Goal: Task Accomplishment & Management: Use online tool/utility

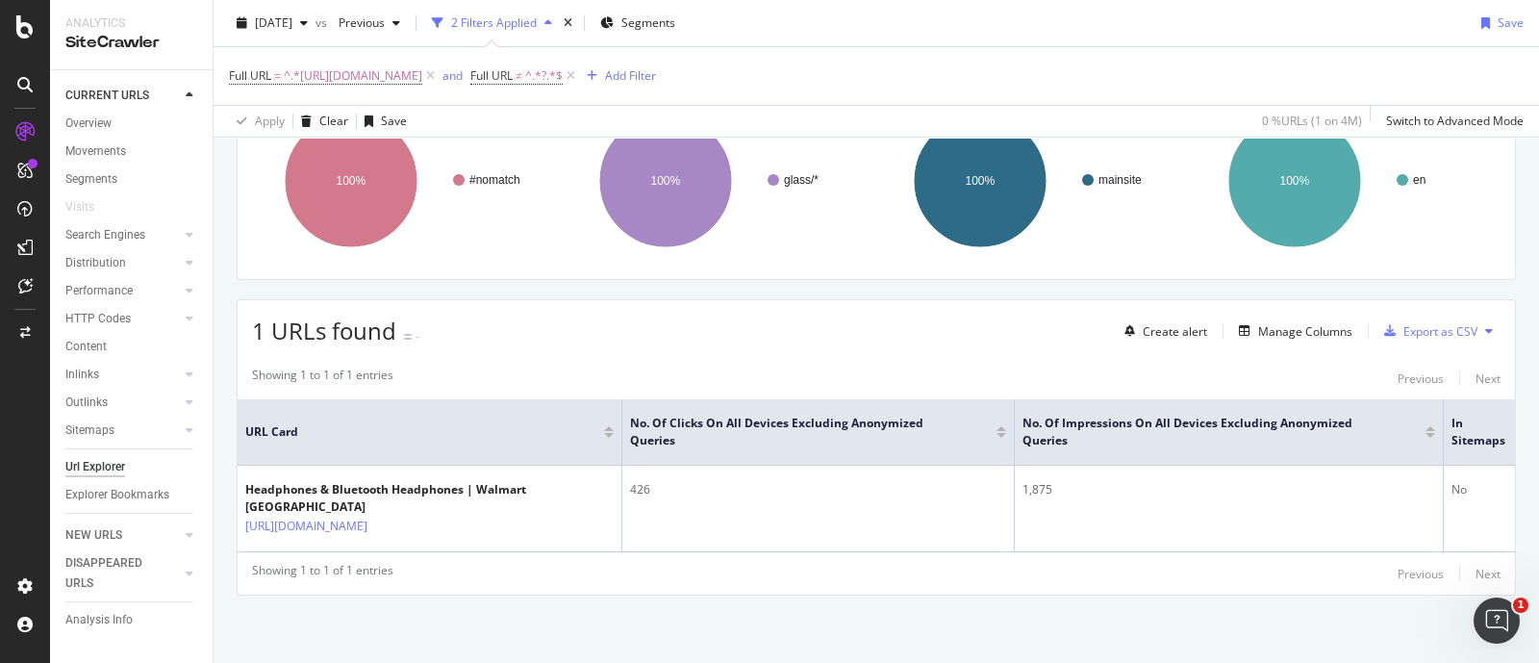
scroll to position [200, 0]
click at [422, 72] on span "^.*[URL][DOMAIN_NAME]" at bounding box center [353, 76] width 139 height 27
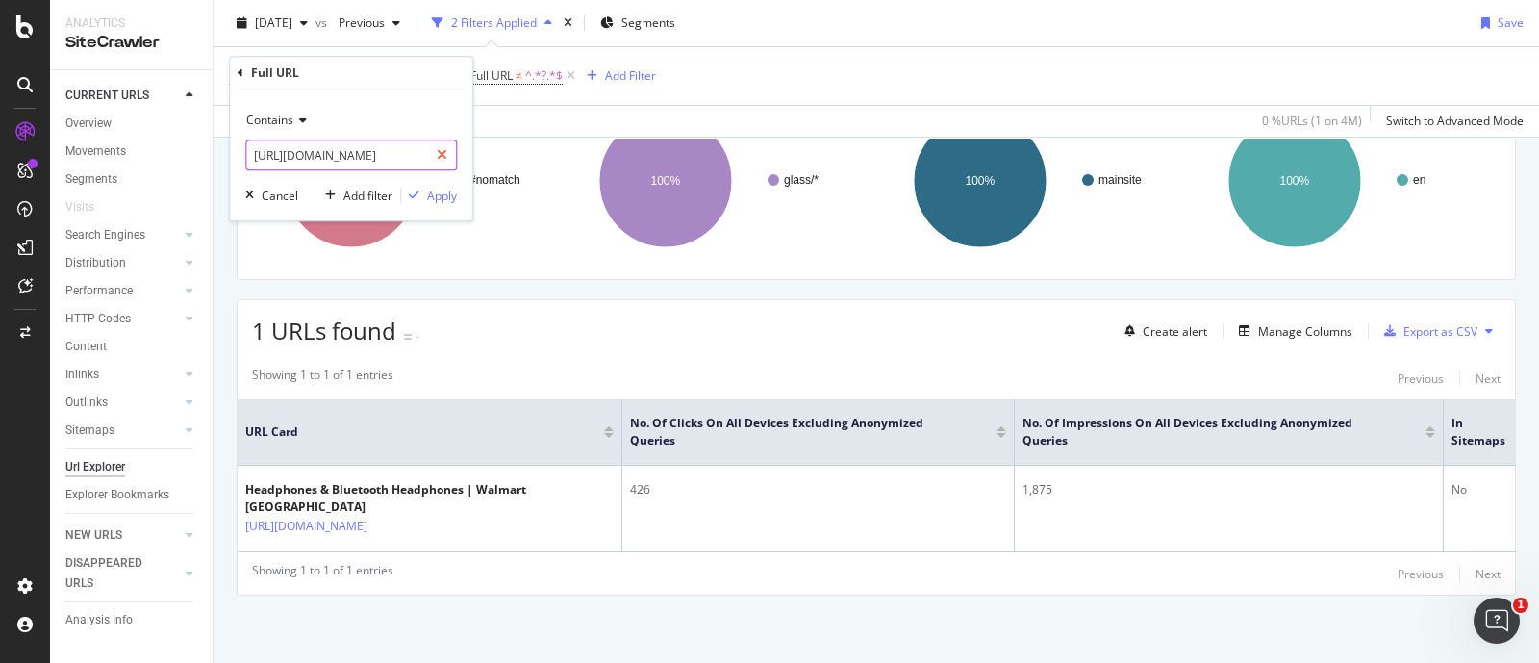
click at [442, 157] on icon at bounding box center [442, 154] width 11 height 13
click at [390, 157] on input "text" at bounding box center [351, 155] width 210 height 31
paste input "[URL][DOMAIN_NAME]"
type input "[URL][DOMAIN_NAME]"
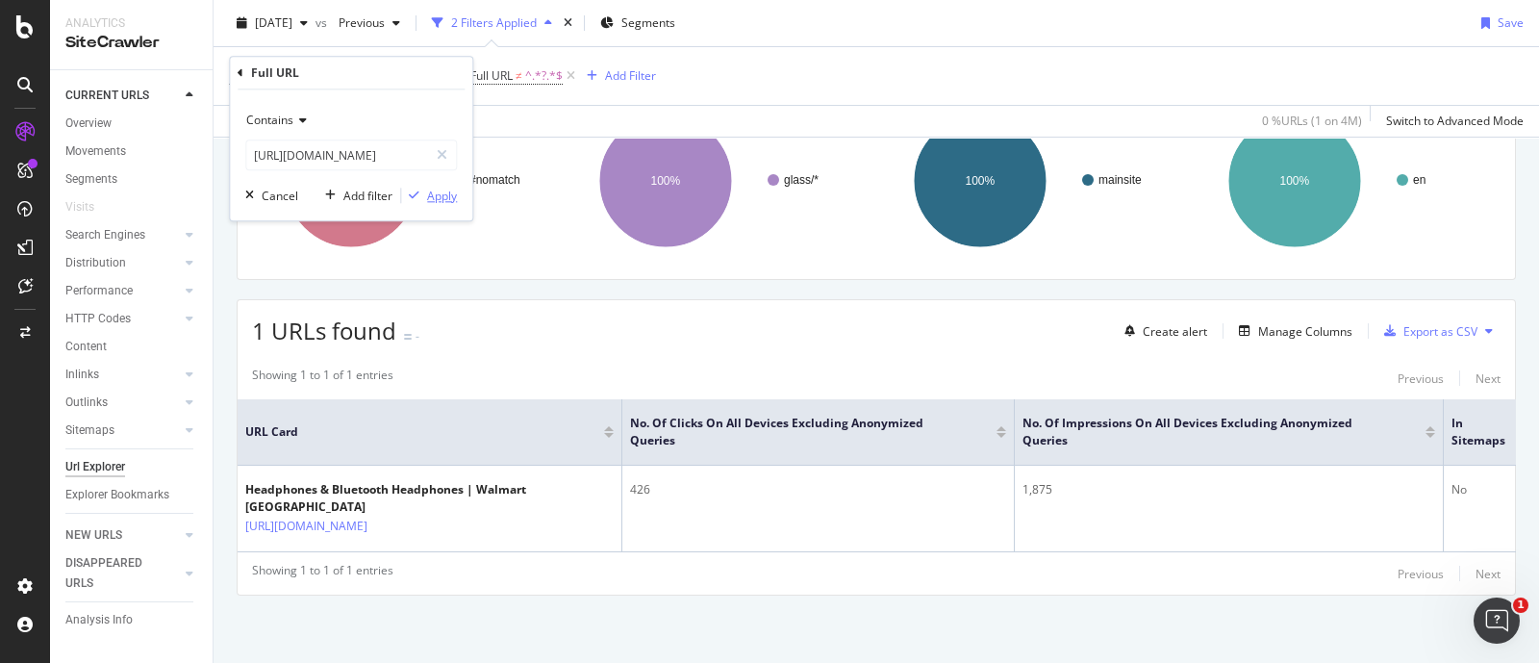
scroll to position [0, 0]
click at [428, 190] on div "Apply" at bounding box center [442, 196] width 30 height 16
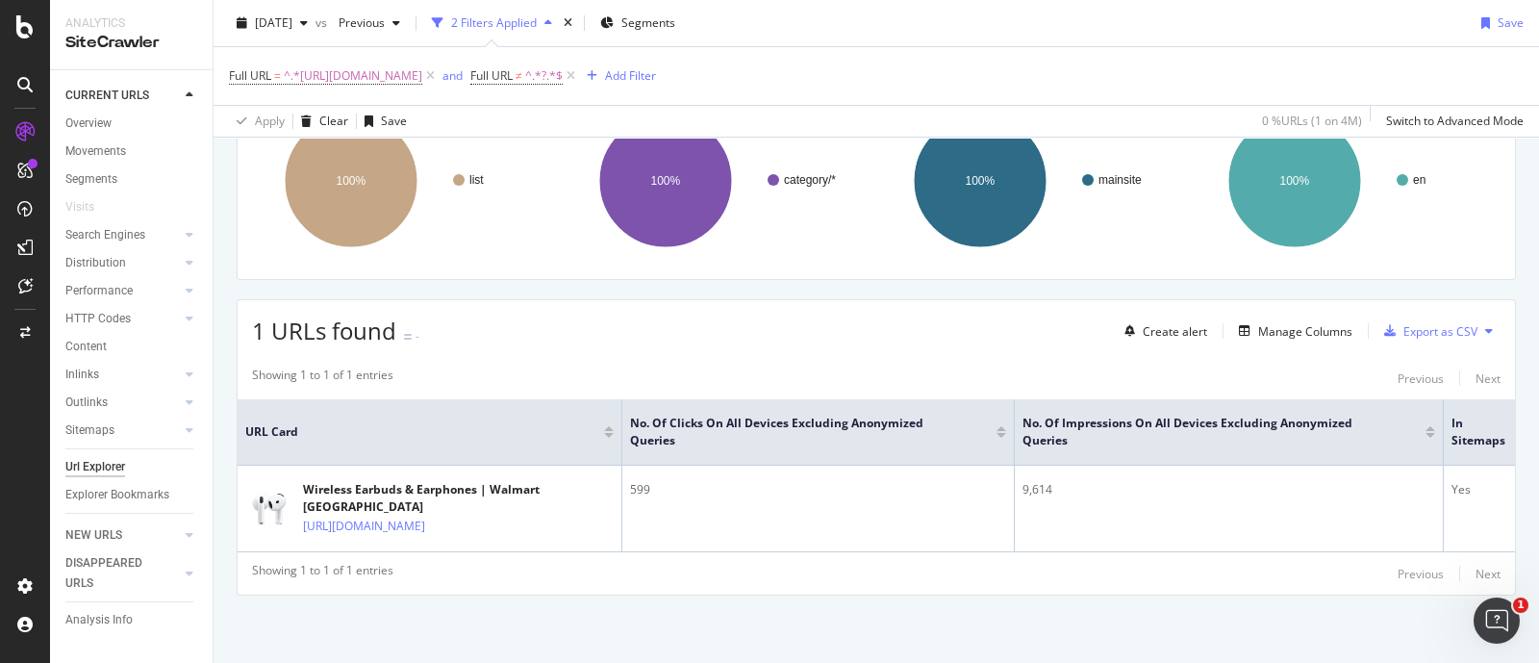
scroll to position [0, 234]
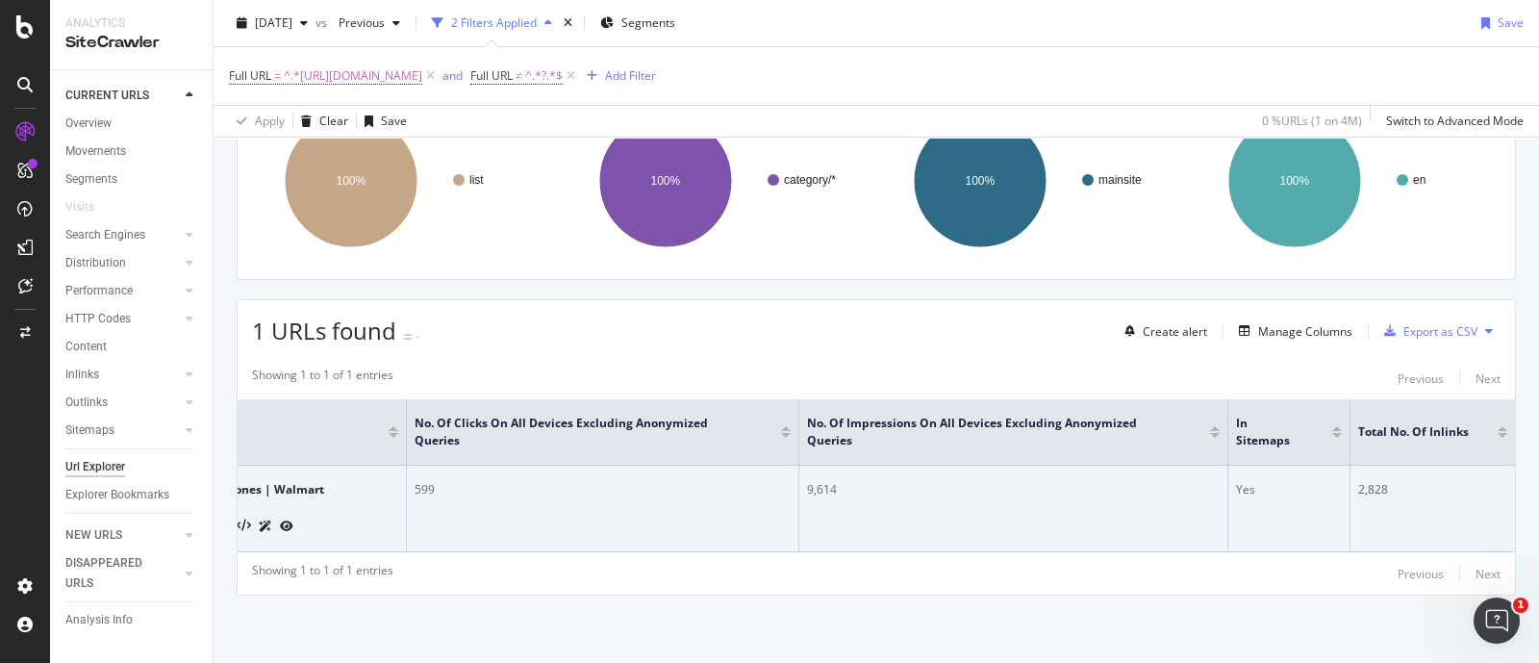
click at [1351, 466] on td "2,828" at bounding box center [1433, 509] width 165 height 87
copy div "2,828"
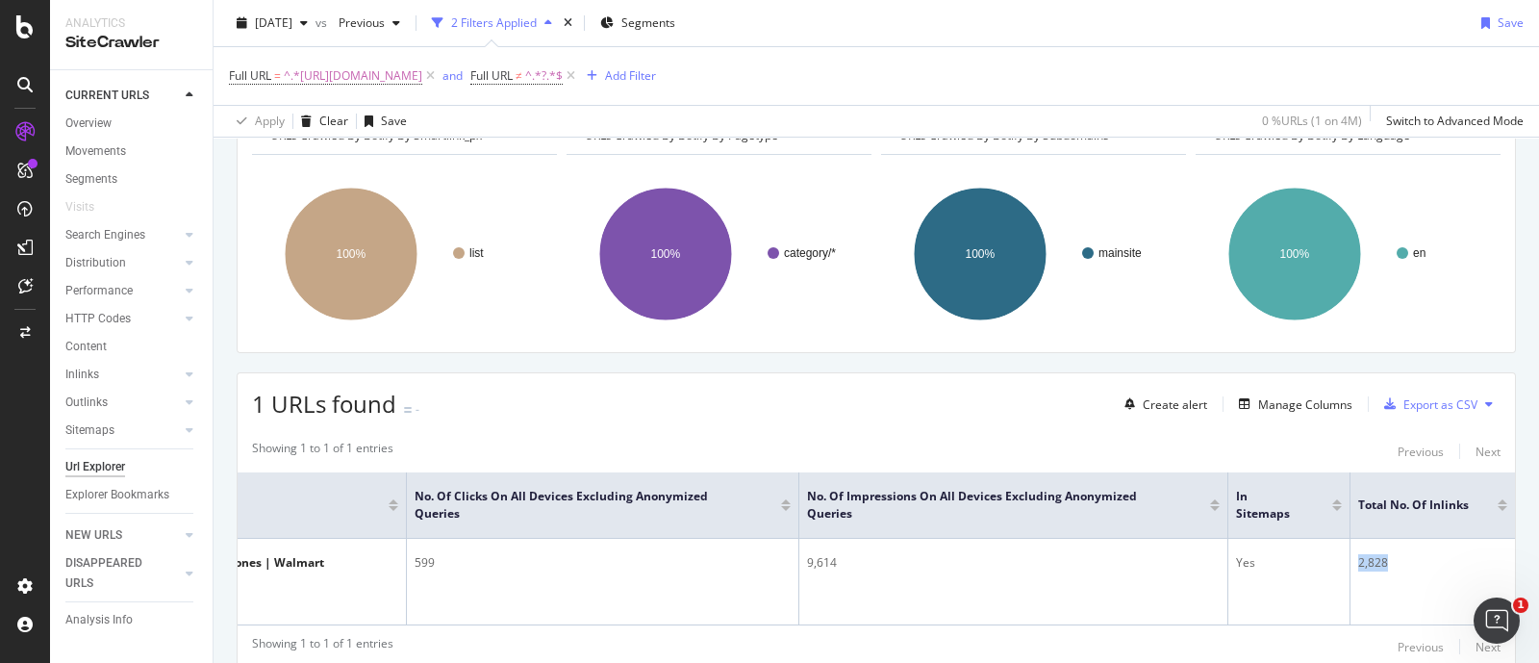
scroll to position [0, 0]
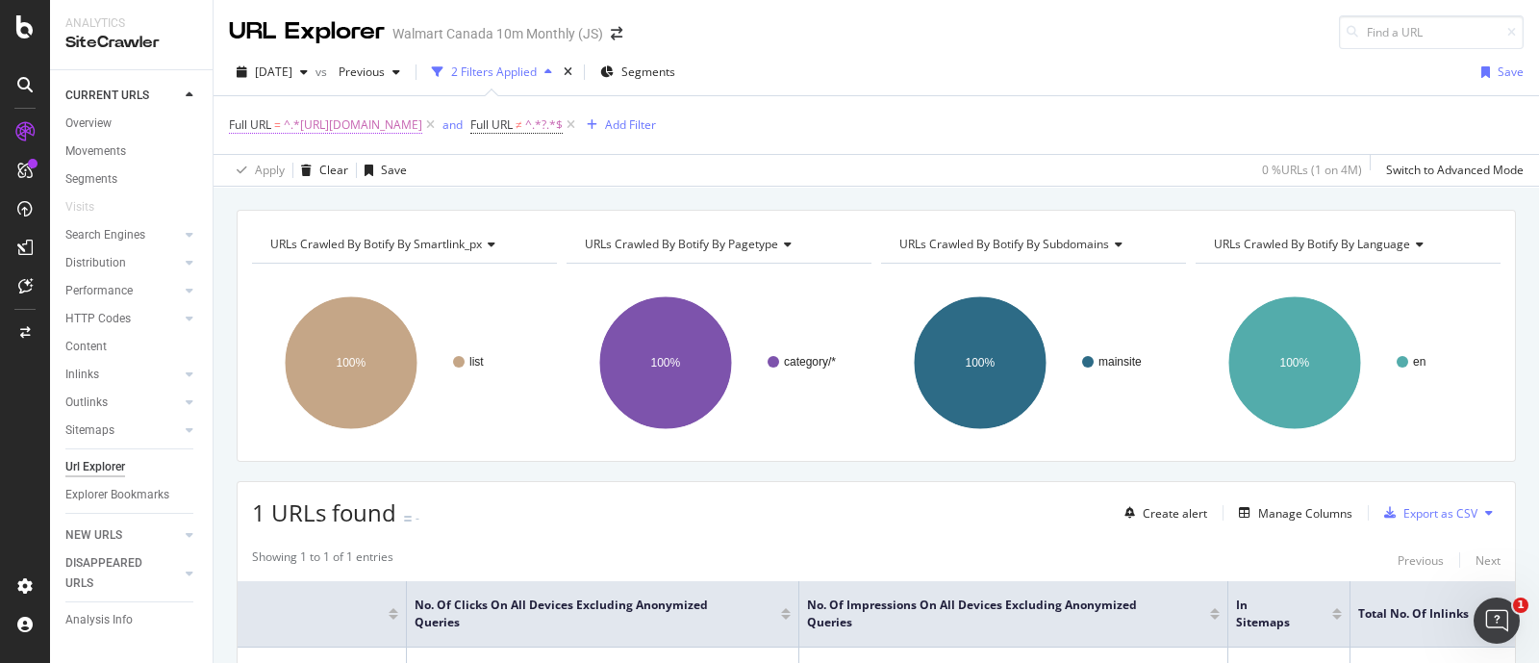
click at [422, 124] on span "^.*[URL][DOMAIN_NAME]" at bounding box center [353, 125] width 139 height 27
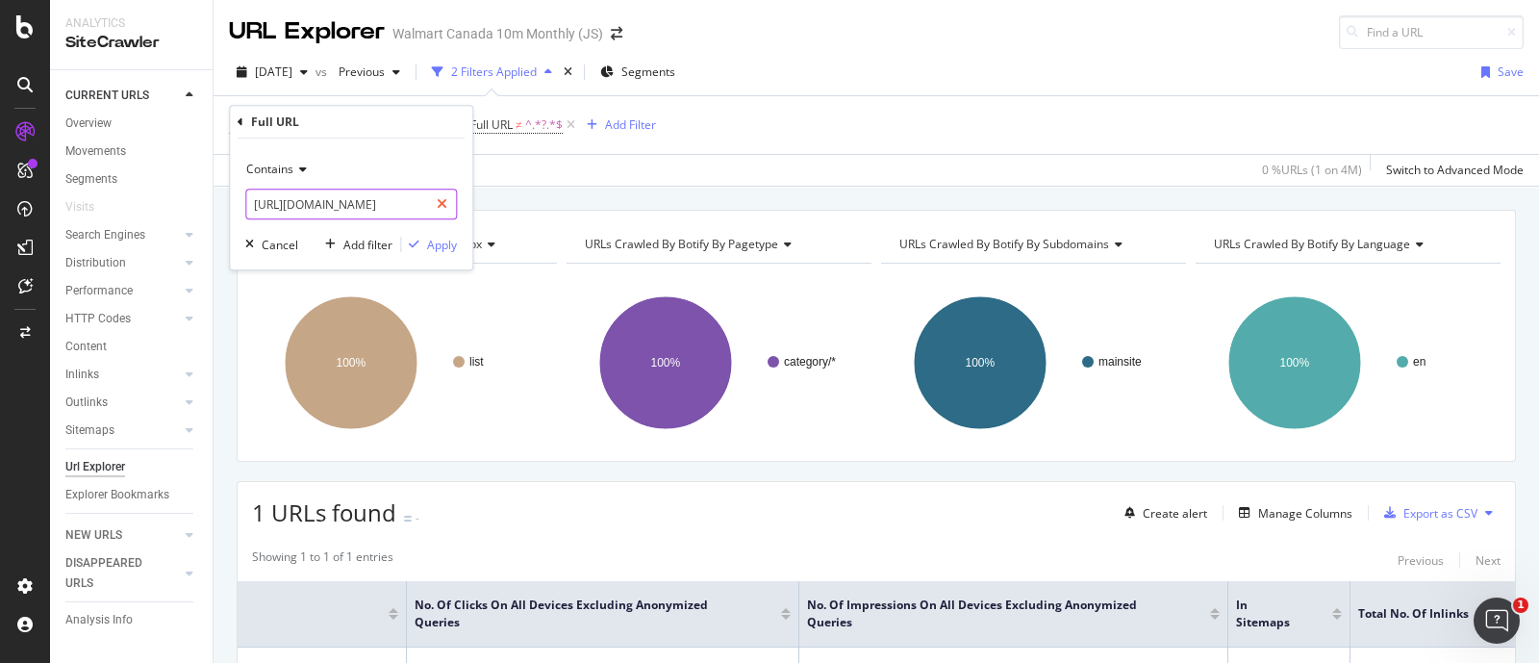
click at [444, 205] on icon at bounding box center [442, 203] width 11 height 13
click at [353, 198] on input "text" at bounding box center [351, 204] width 210 height 31
paste input "[URL][DOMAIN_NAME]"
type input "[URL][DOMAIN_NAME]"
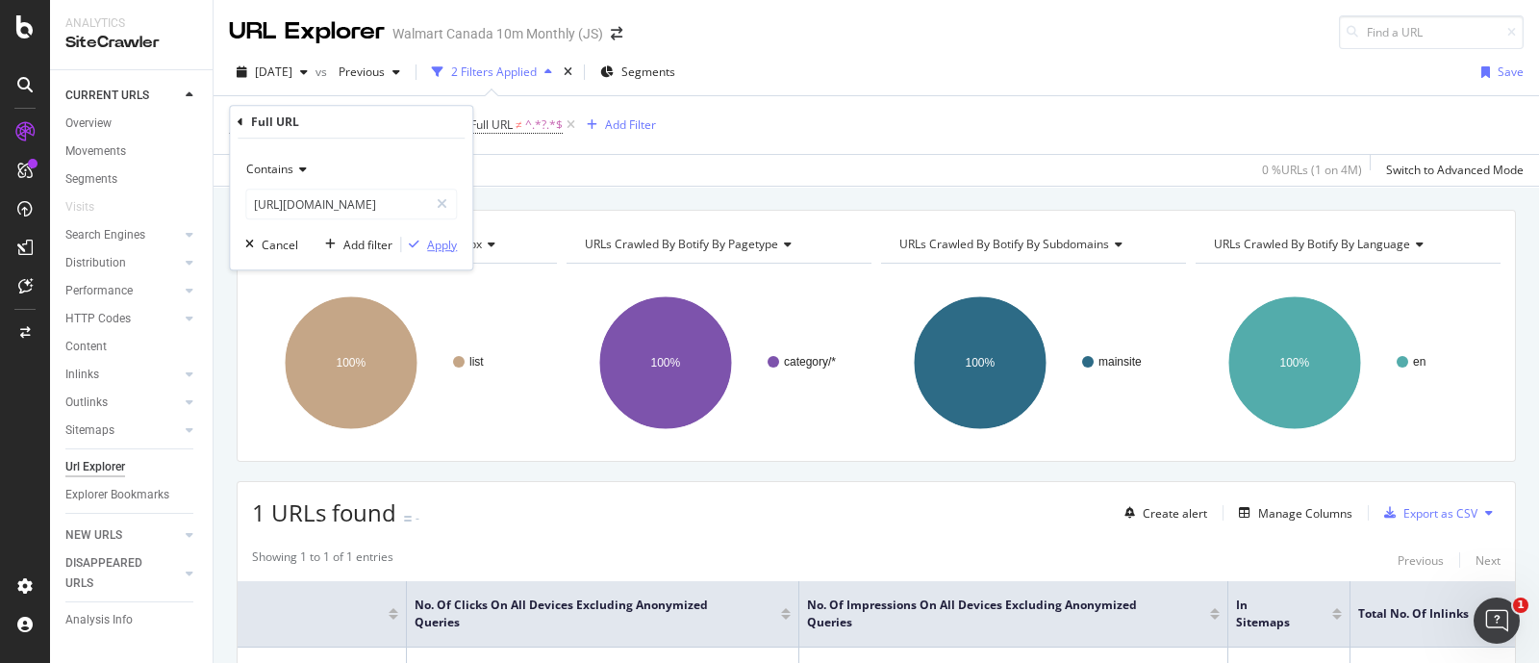
click at [439, 245] on div "Apply" at bounding box center [442, 245] width 30 height 16
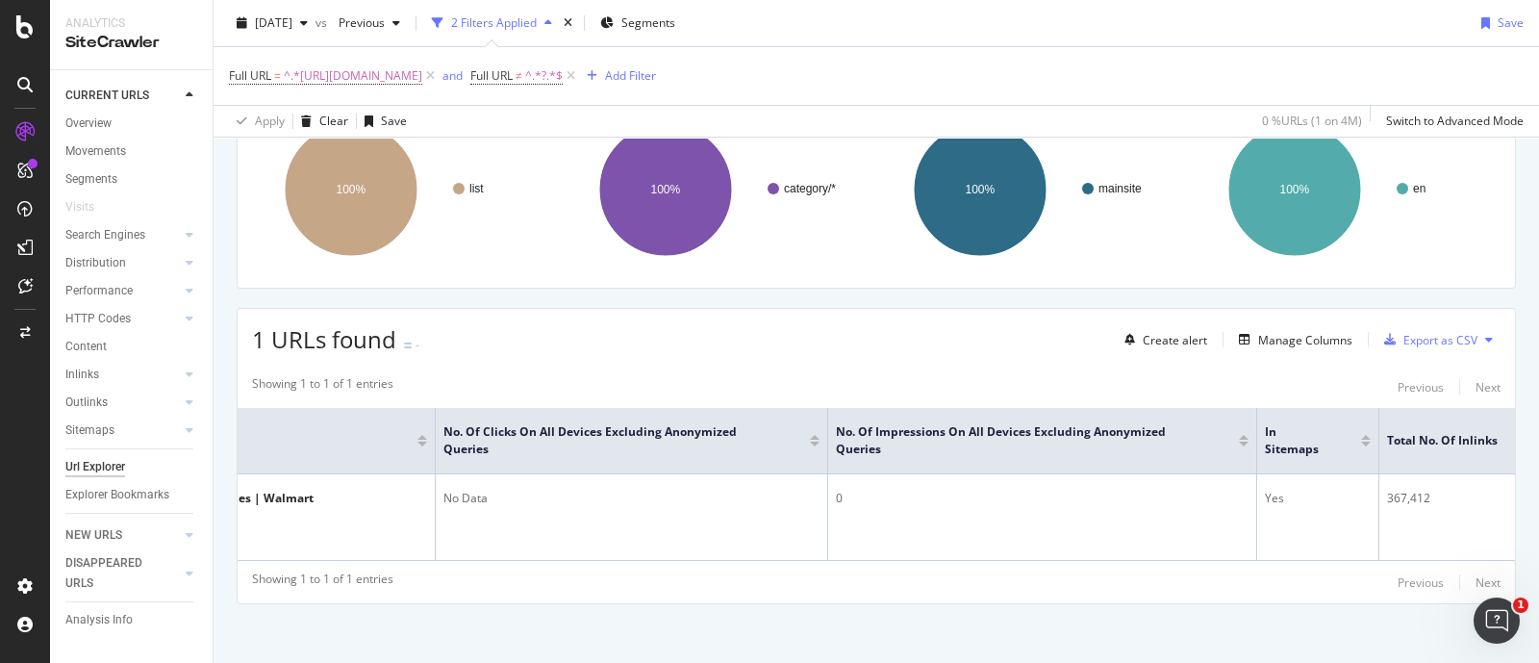
scroll to position [0, 234]
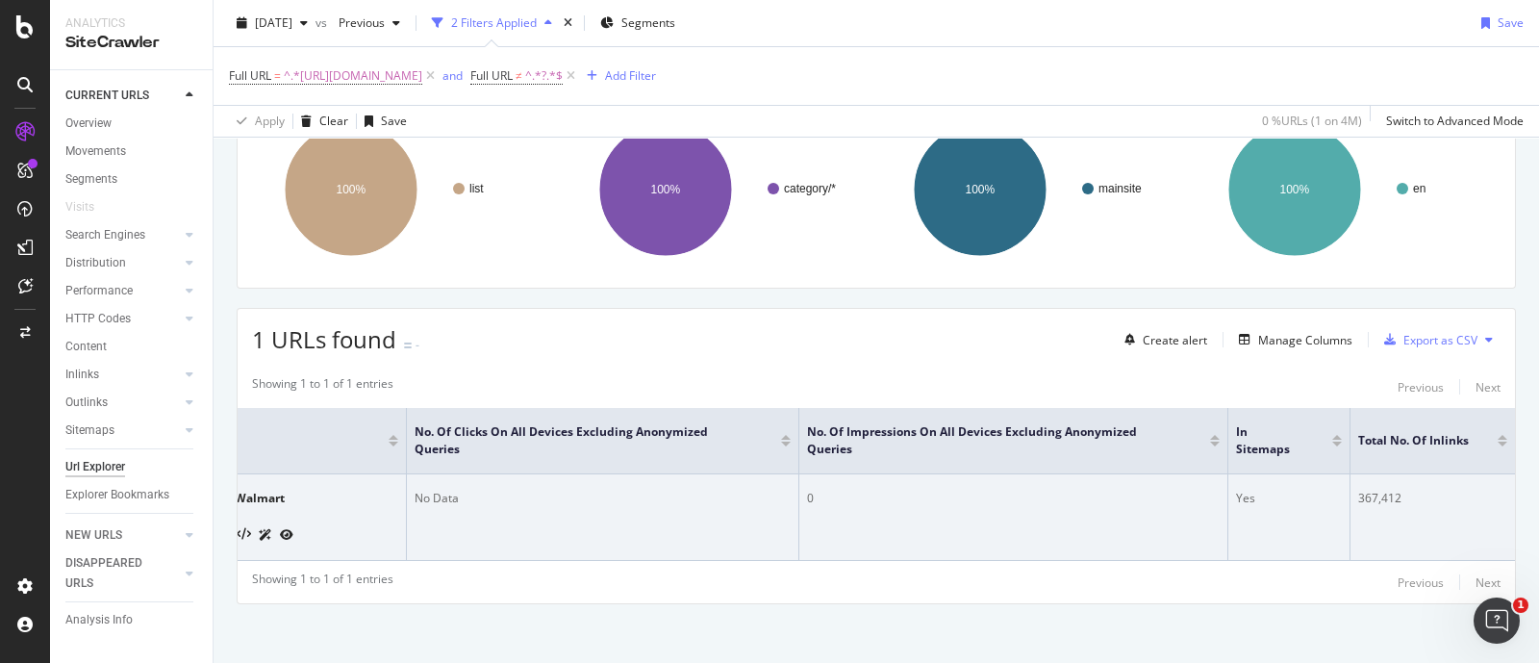
click at [1362, 497] on div "367,412" at bounding box center [1432, 498] width 149 height 17
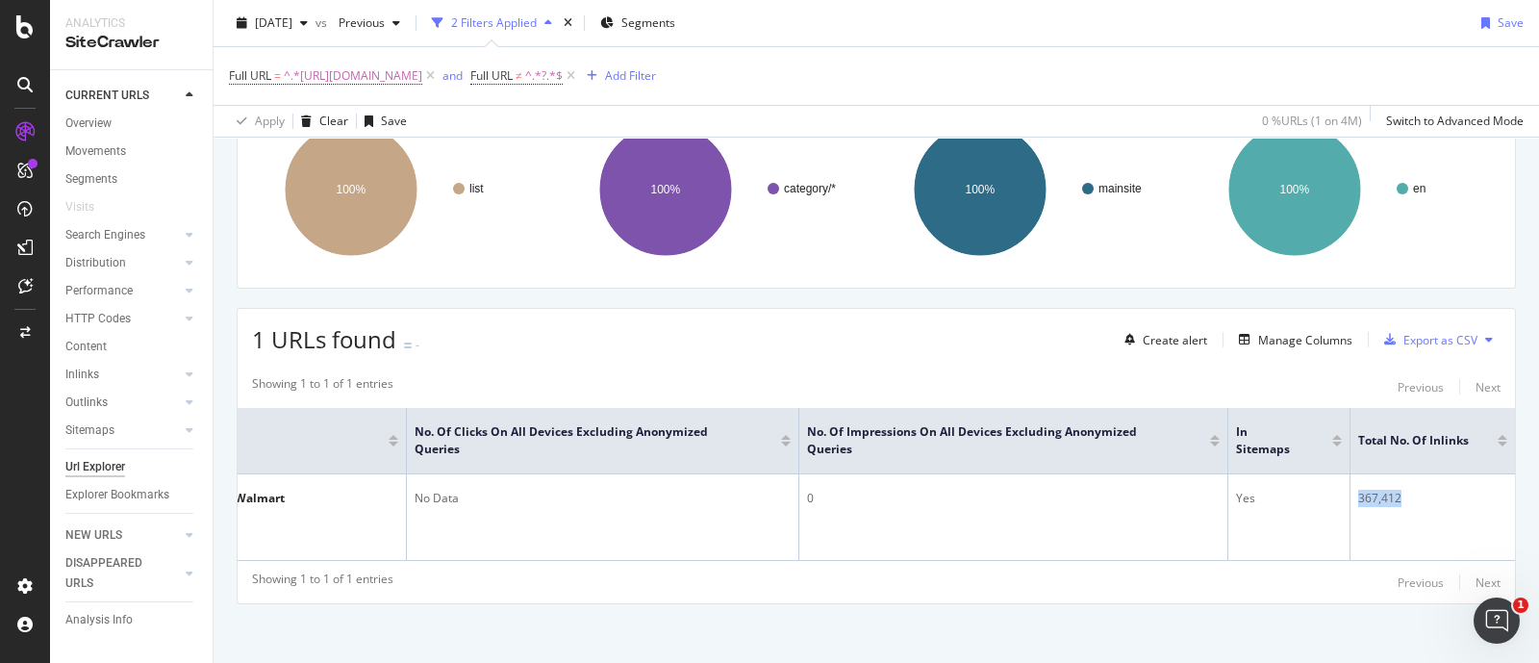
copy div "367,412"
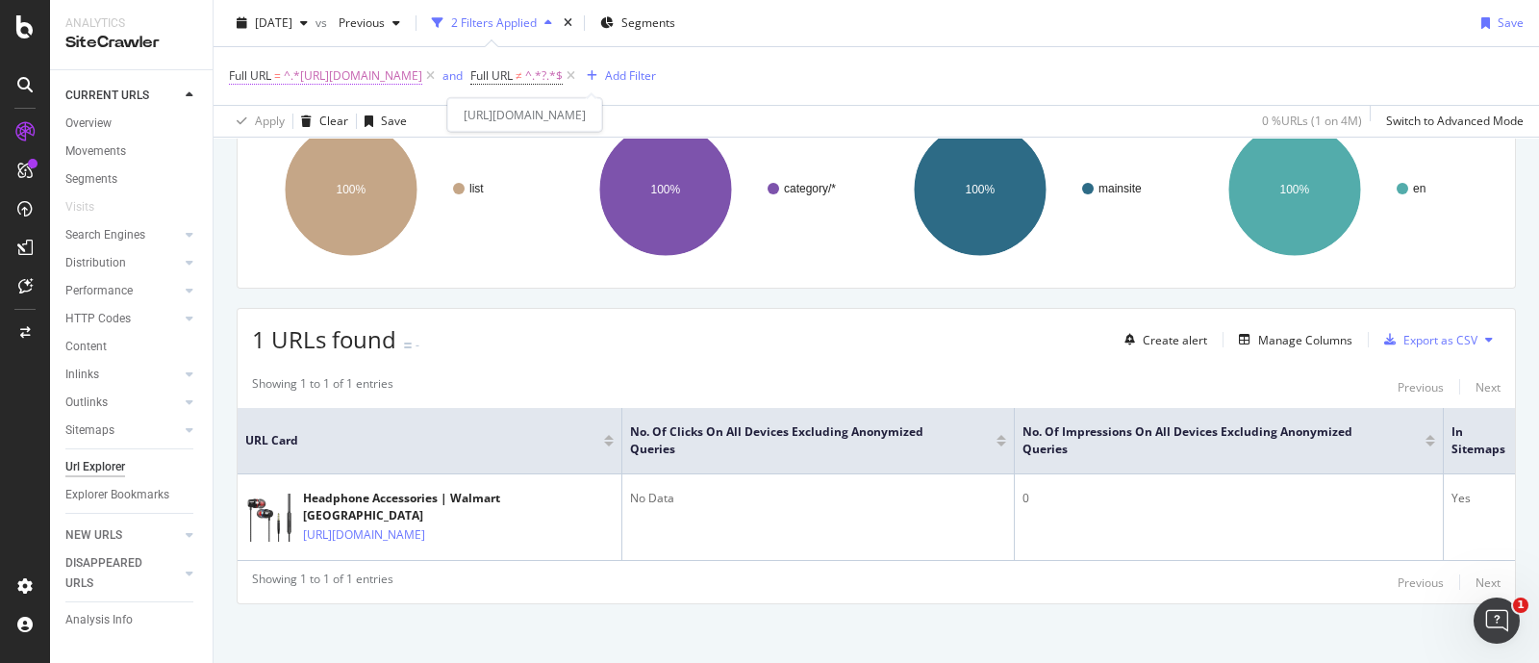
click at [422, 76] on span "^.*[URL][DOMAIN_NAME]" at bounding box center [353, 76] width 139 height 27
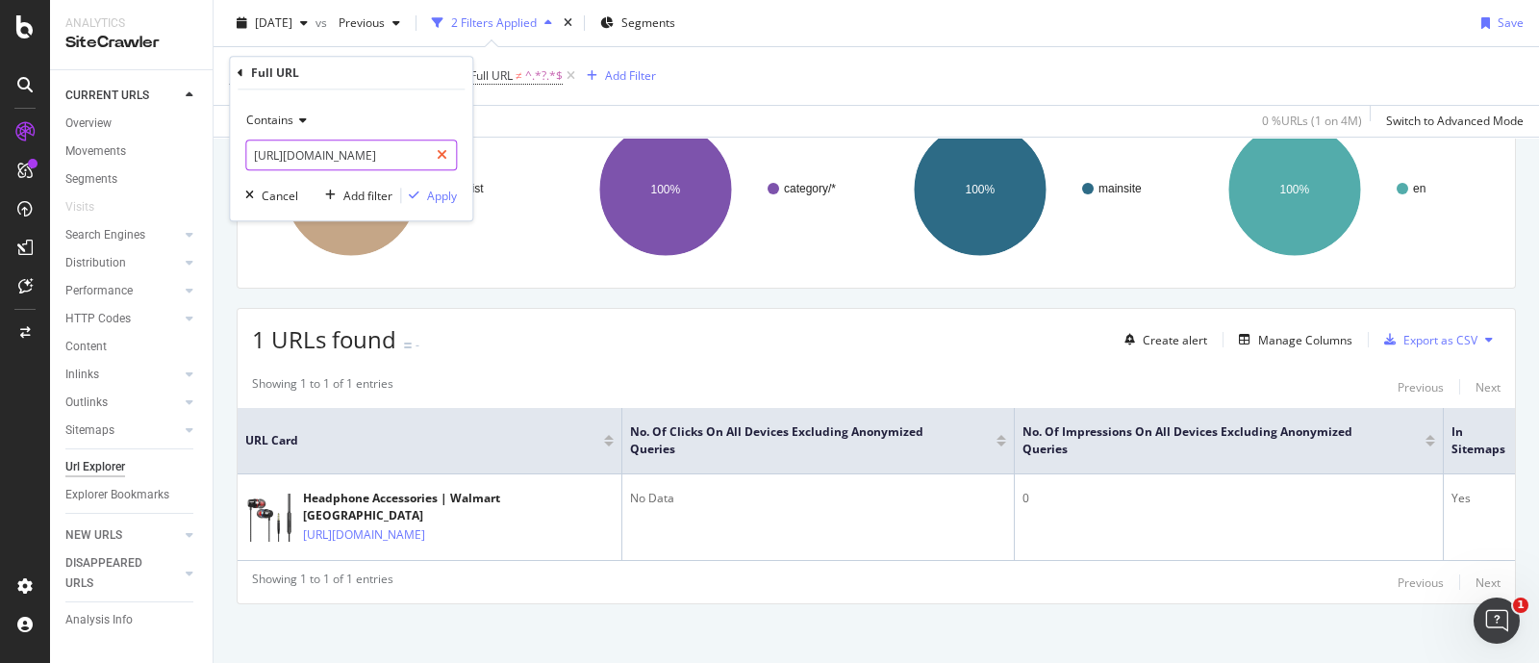
click at [447, 154] on div at bounding box center [442, 155] width 28 height 31
click at [383, 165] on input "text" at bounding box center [351, 155] width 210 height 31
paste input "[URL][DOMAIN_NAME]"
type input "[URL][DOMAIN_NAME]"
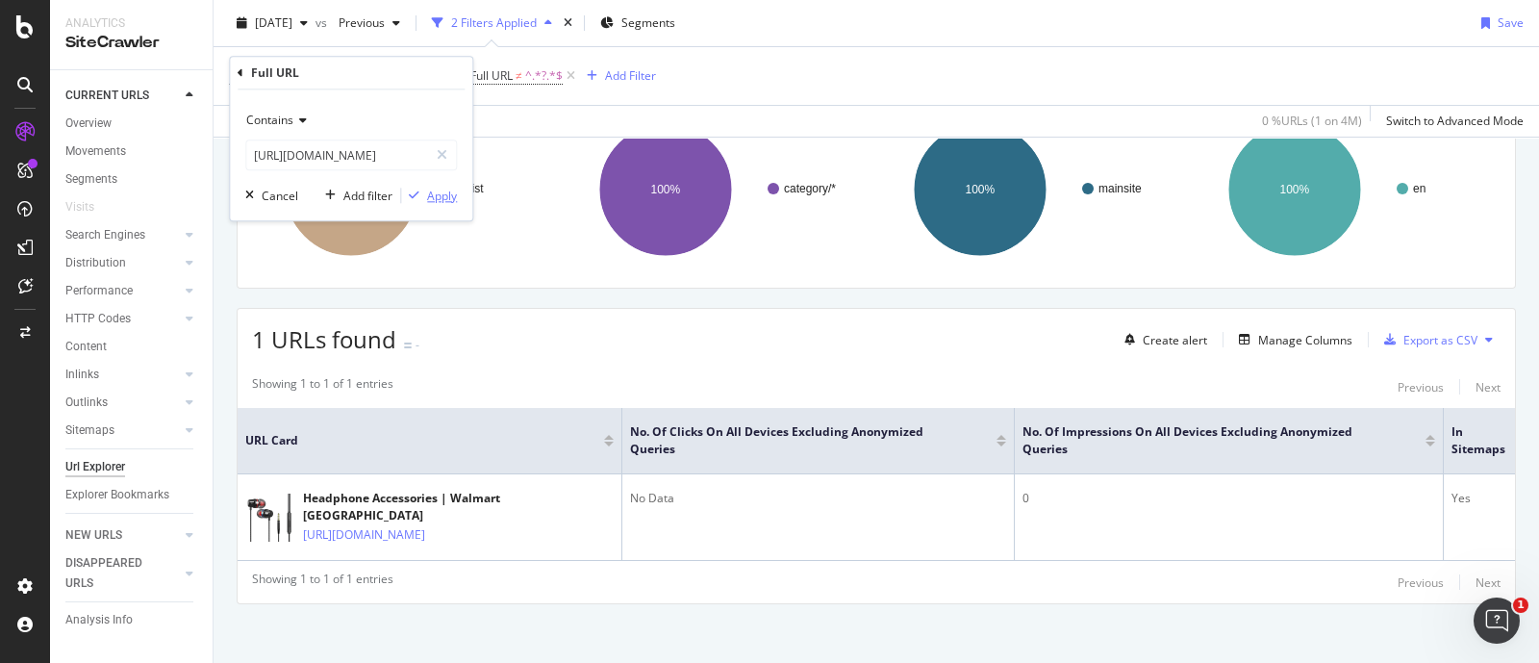
click at [432, 193] on div "Apply" at bounding box center [442, 196] width 30 height 16
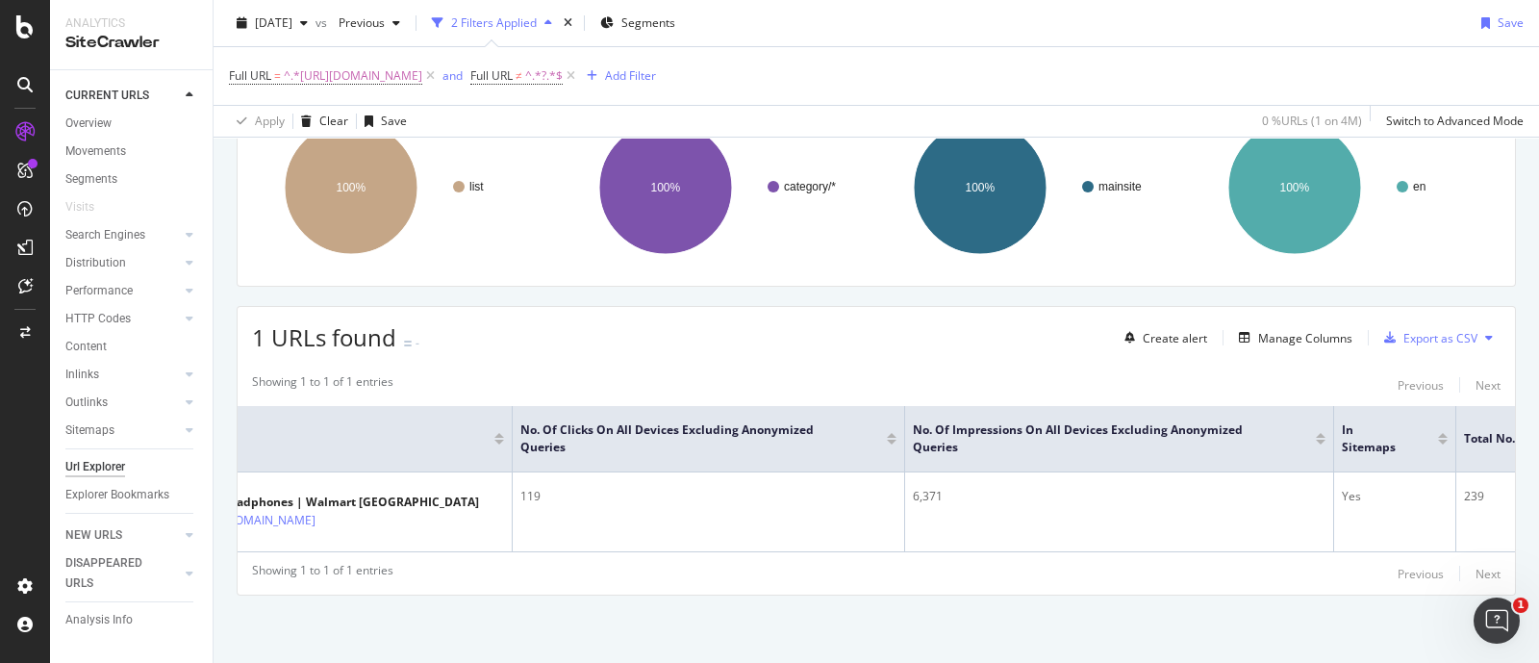
scroll to position [0, 234]
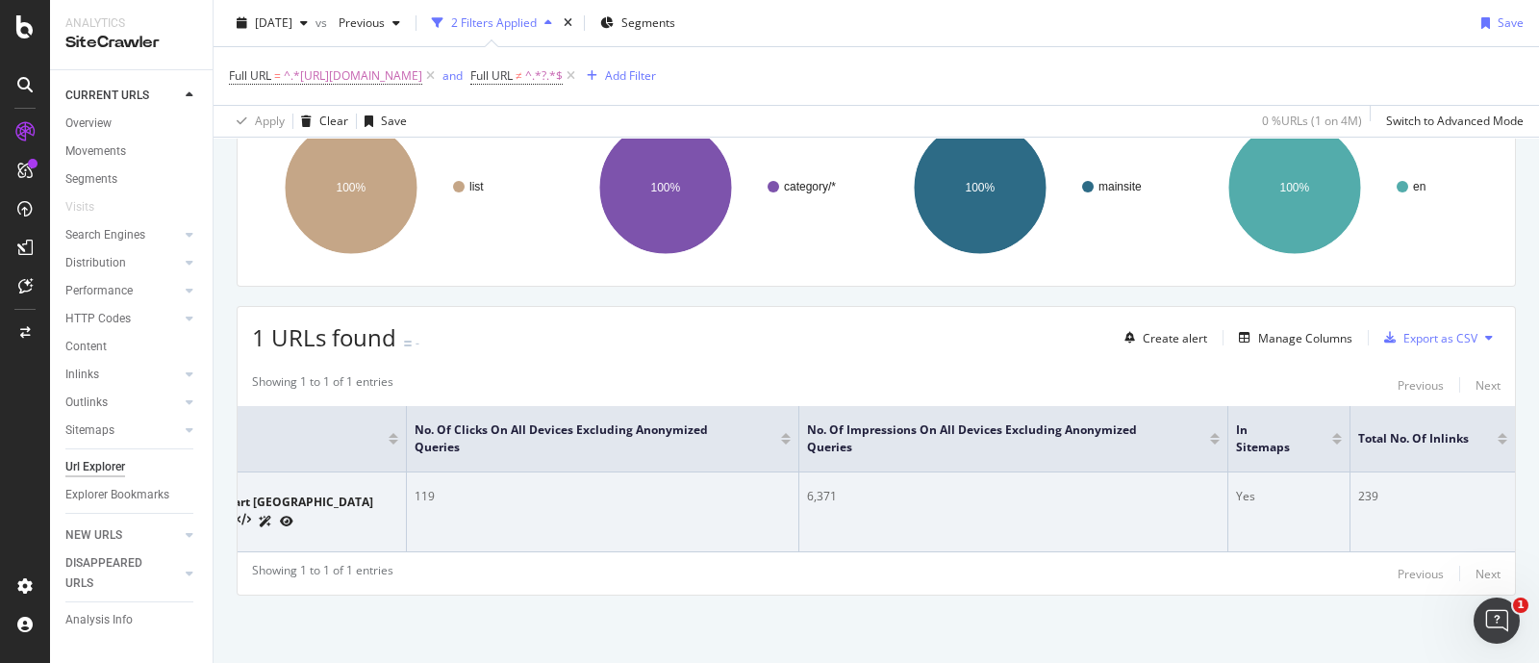
click at [1358, 488] on div "239" at bounding box center [1432, 496] width 149 height 17
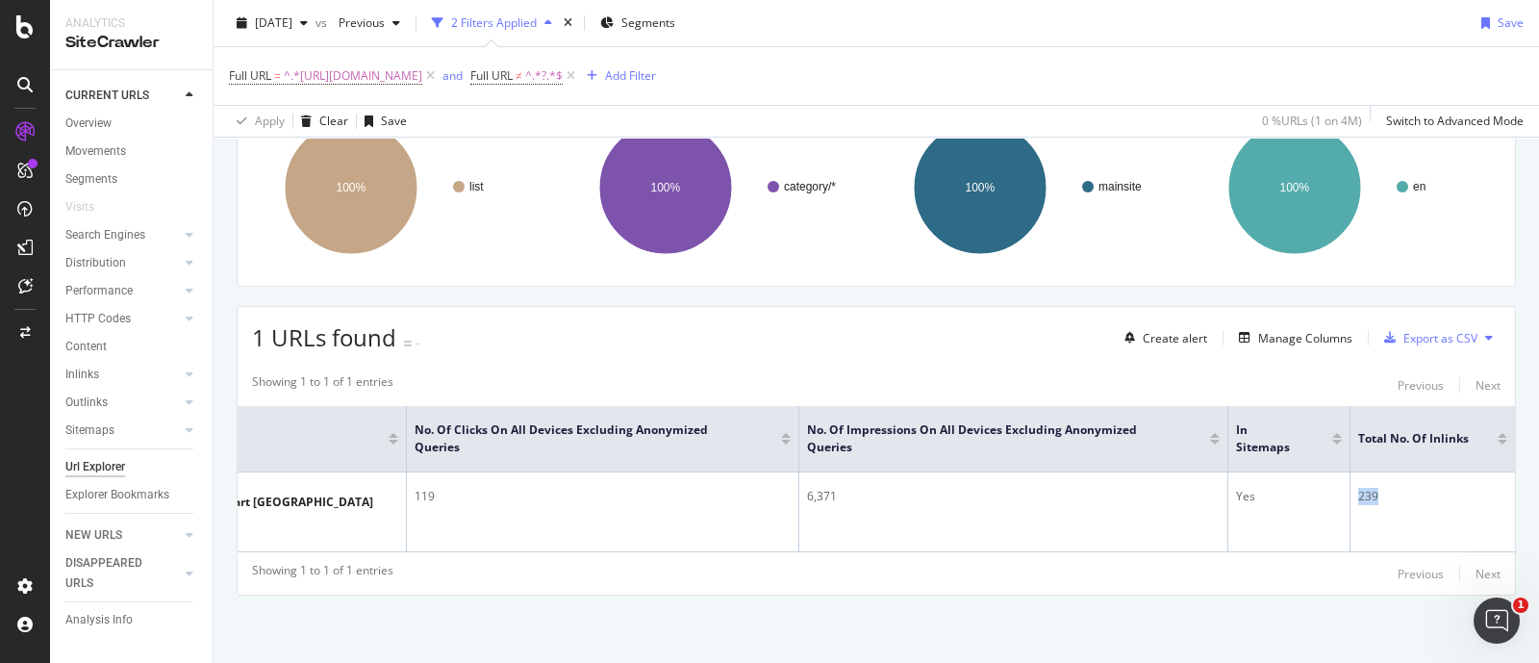
copy div "239"
